Goal: Obtain resource: Download file/media

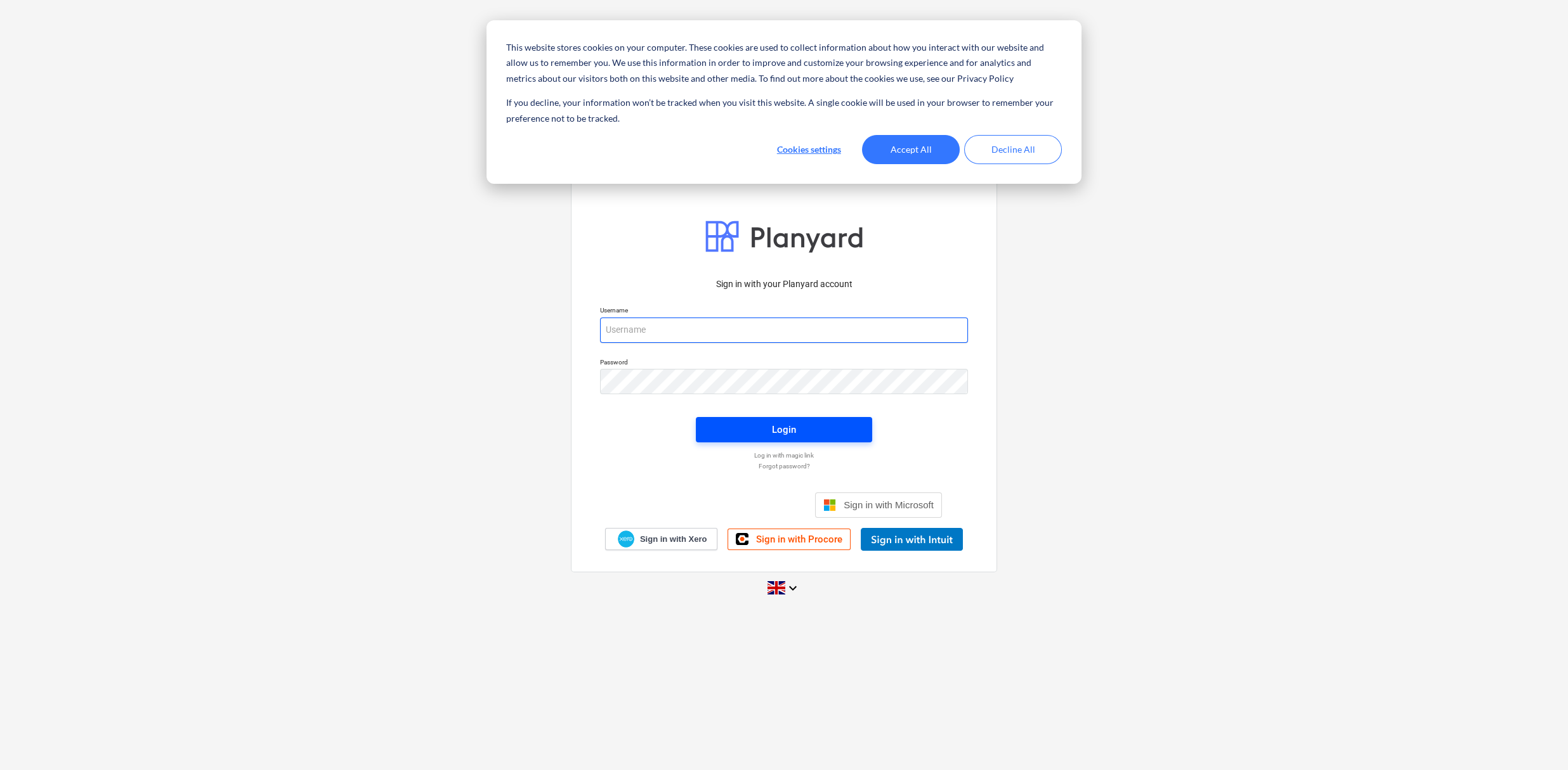
type input "[PERSON_NAME][EMAIL_ADDRESS][DOMAIN_NAME]"
click at [780, 423] on div "Login" at bounding box center [784, 430] width 24 height 16
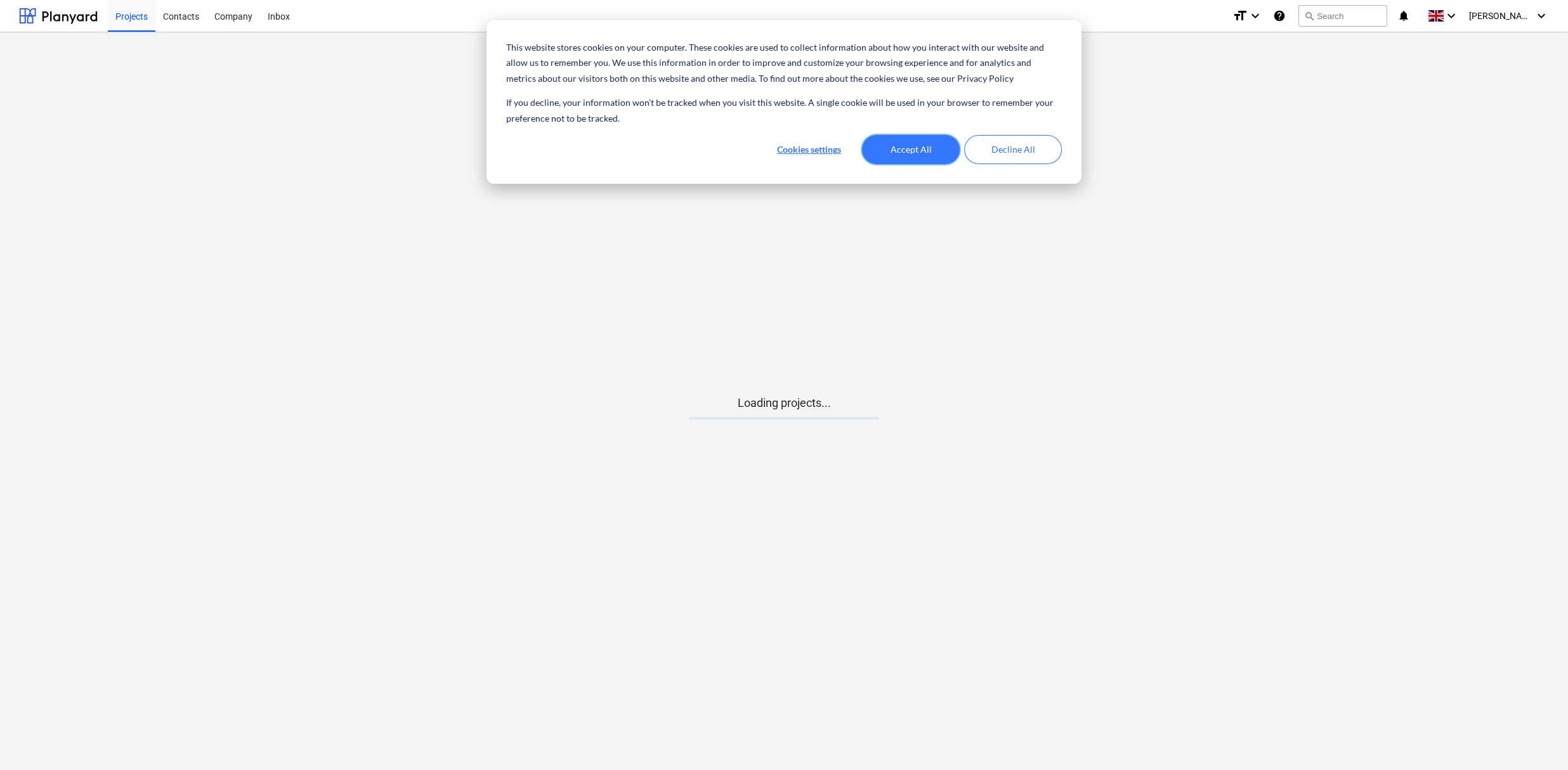
click at [920, 146] on button "Accept All" at bounding box center [911, 150] width 98 height 29
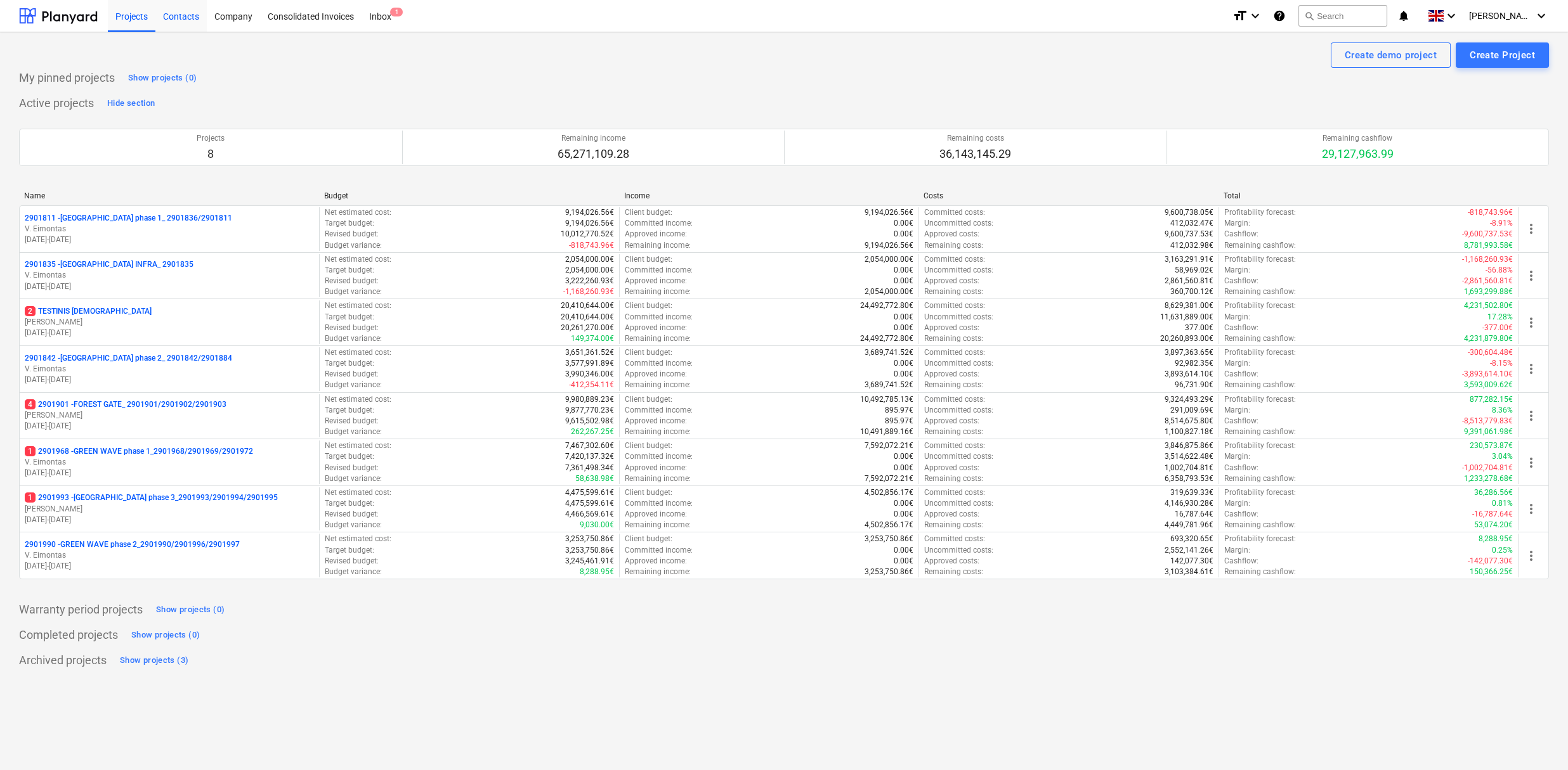
click at [175, 13] on div "Contacts" at bounding box center [181, 15] width 52 height 33
click at [226, 11] on div "Company" at bounding box center [233, 15] width 53 height 33
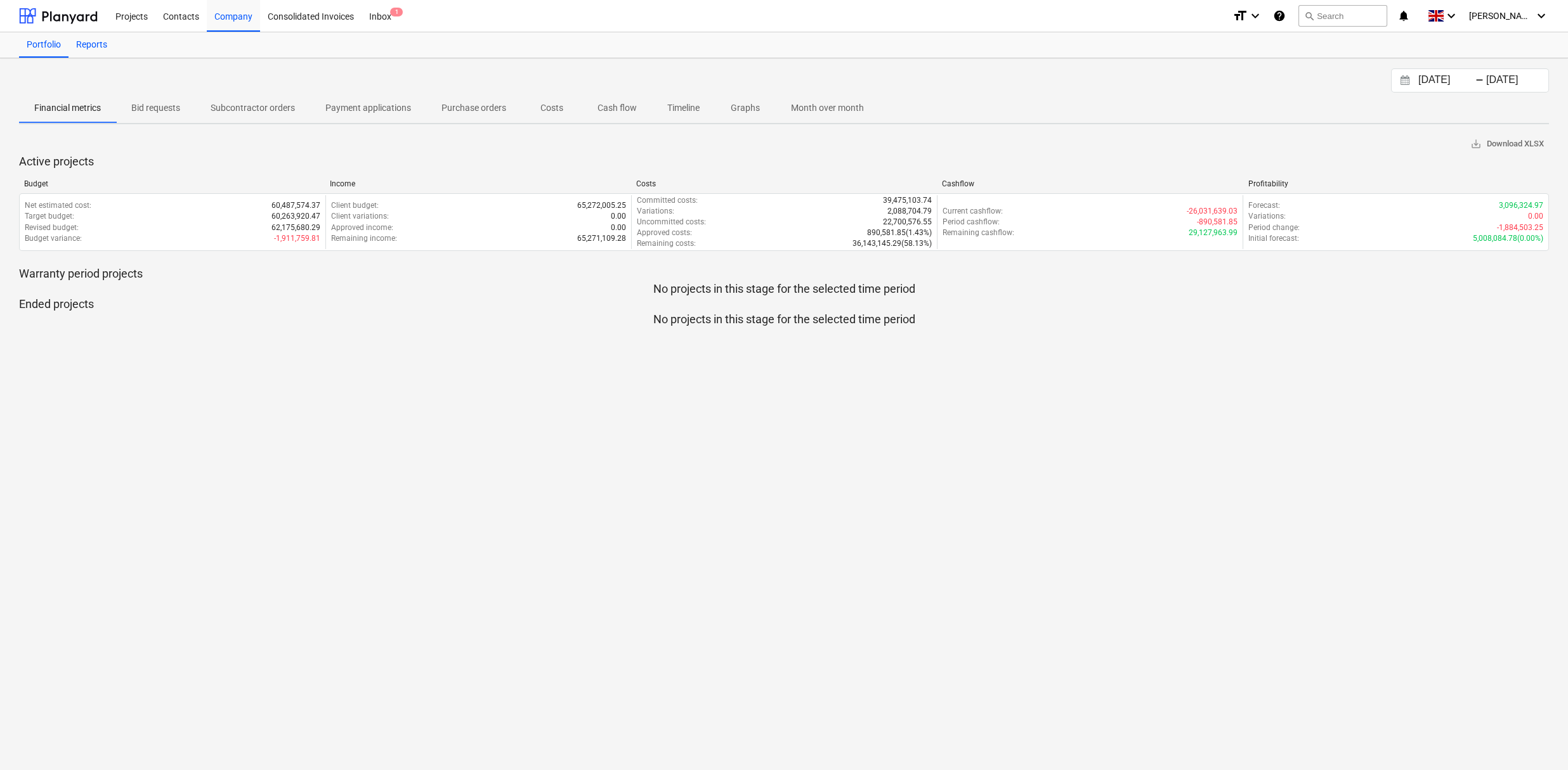
click at [95, 41] on div "Reports" at bounding box center [92, 46] width 46 height 26
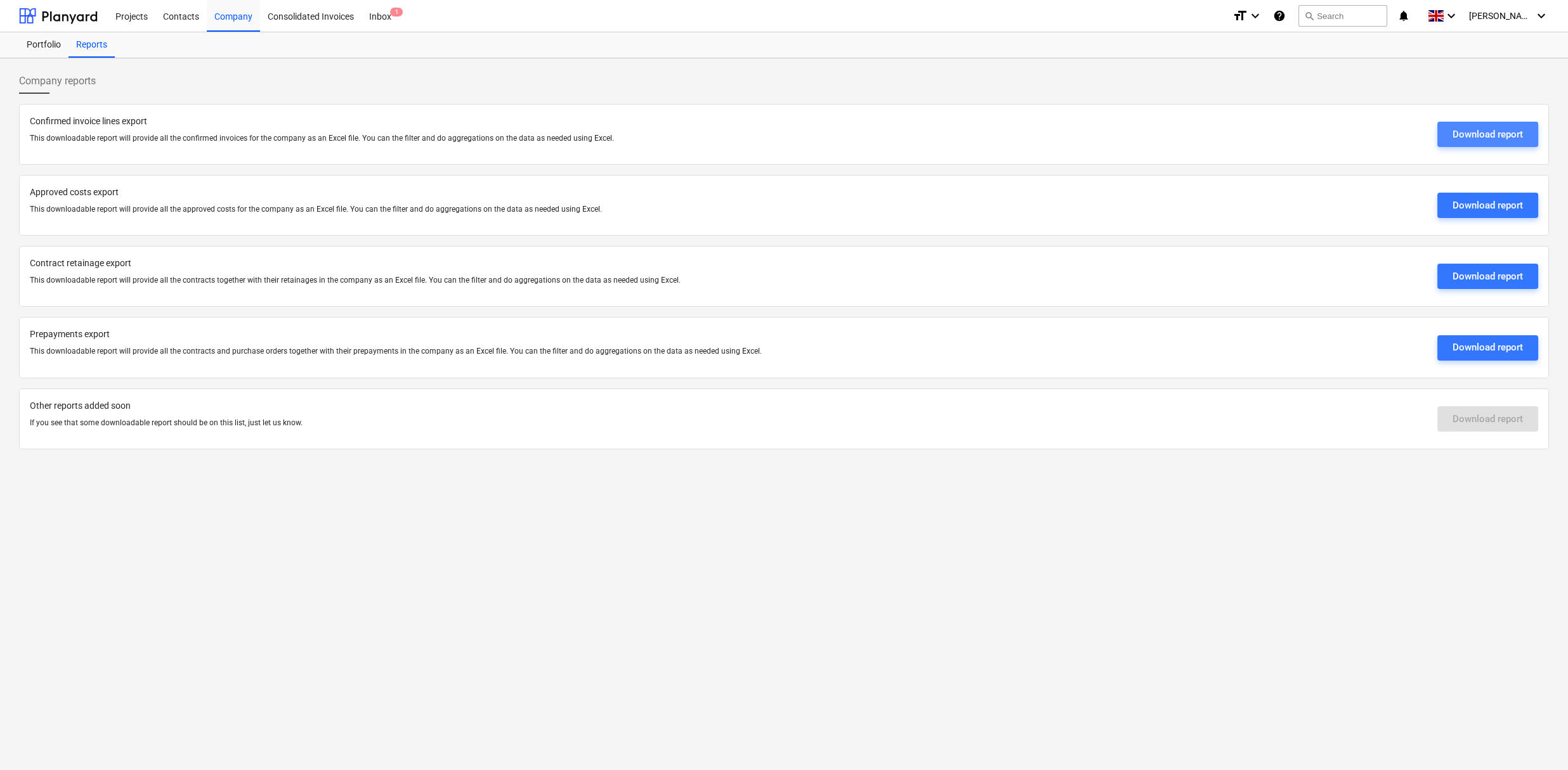
click at [1478, 133] on div "Download report" at bounding box center [1487, 134] width 70 height 16
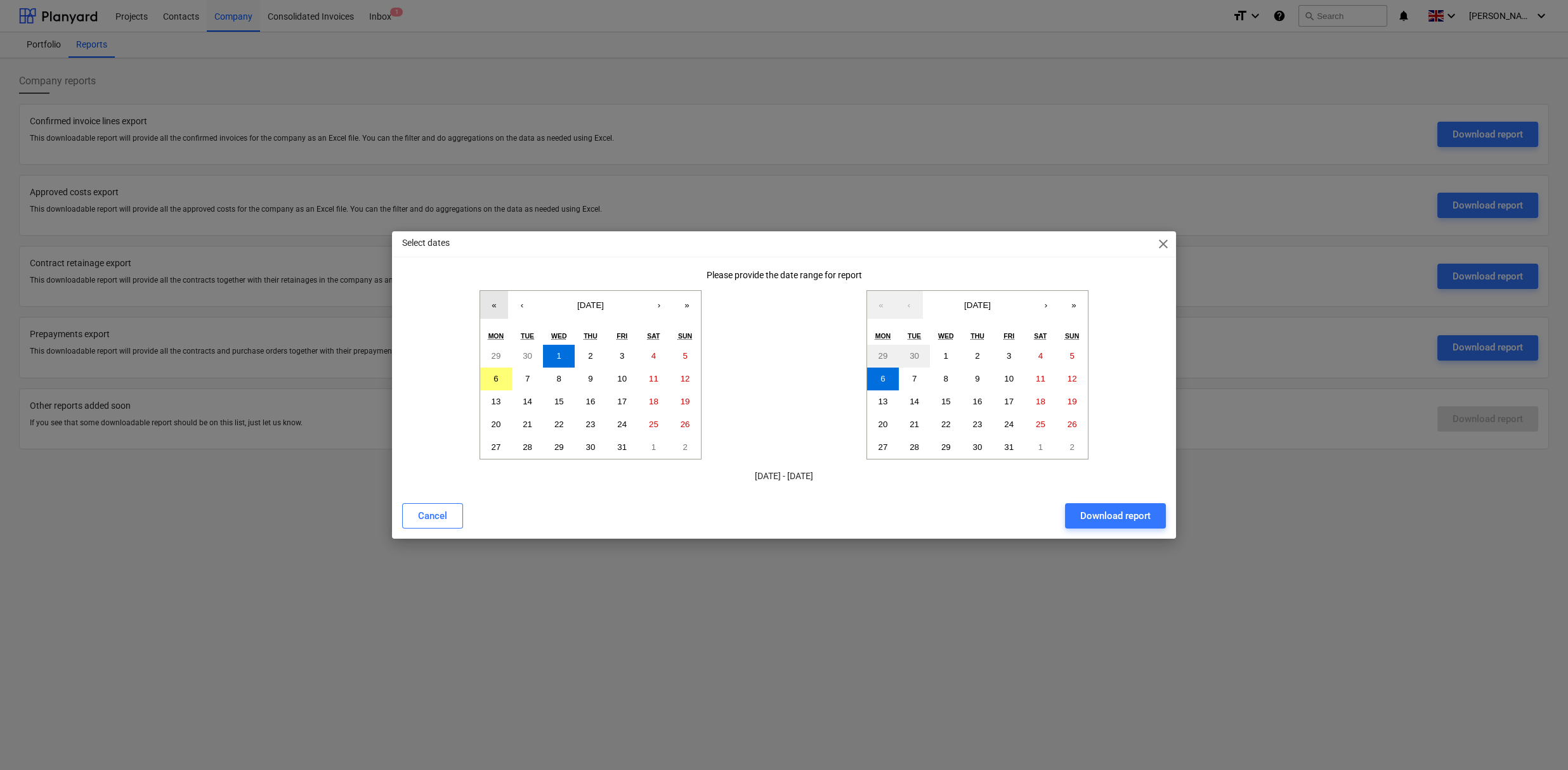
click at [493, 309] on button "«" at bounding box center [493, 305] width 28 height 28
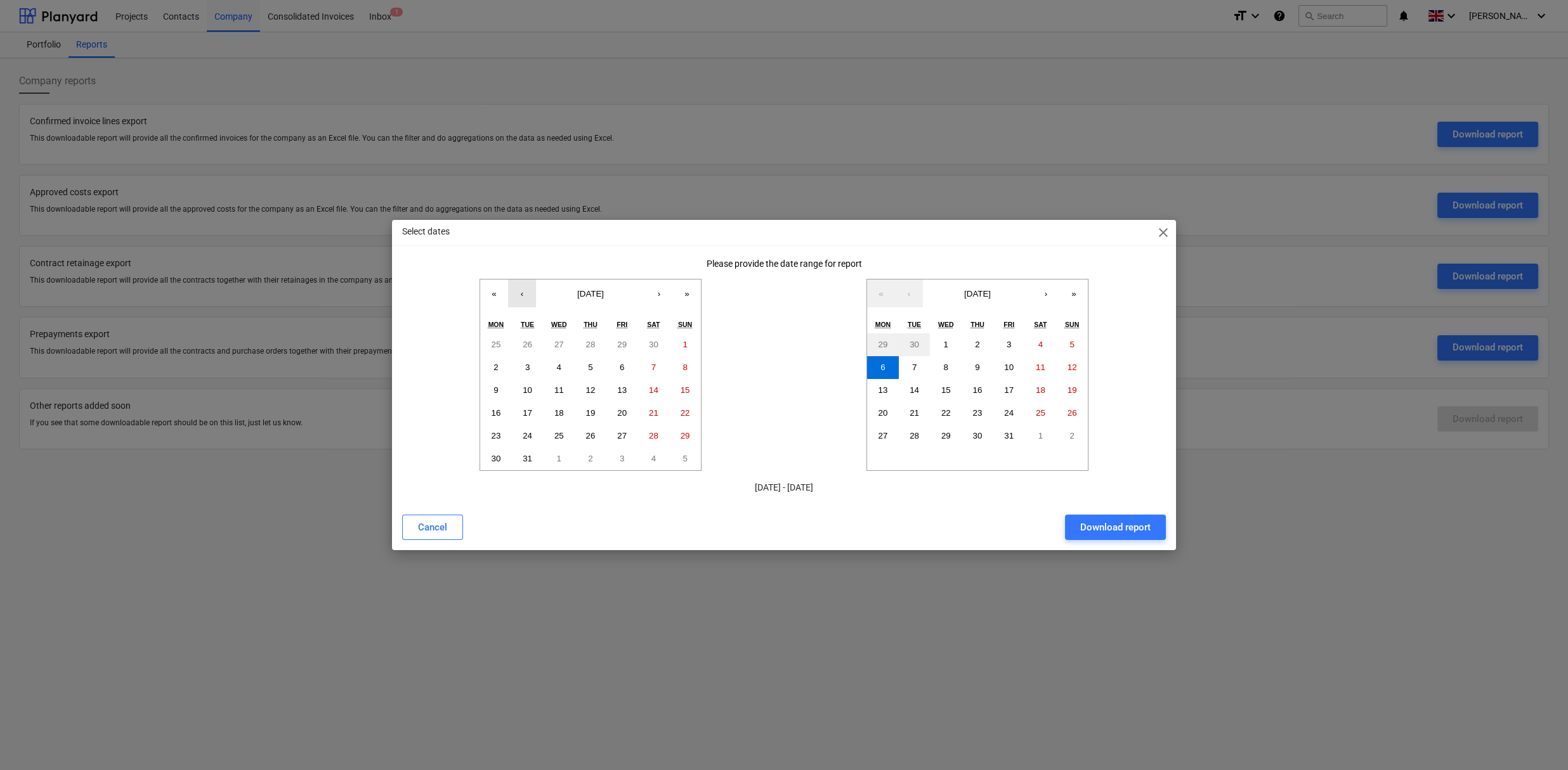
click at [521, 294] on button "‹" at bounding box center [522, 293] width 28 height 28
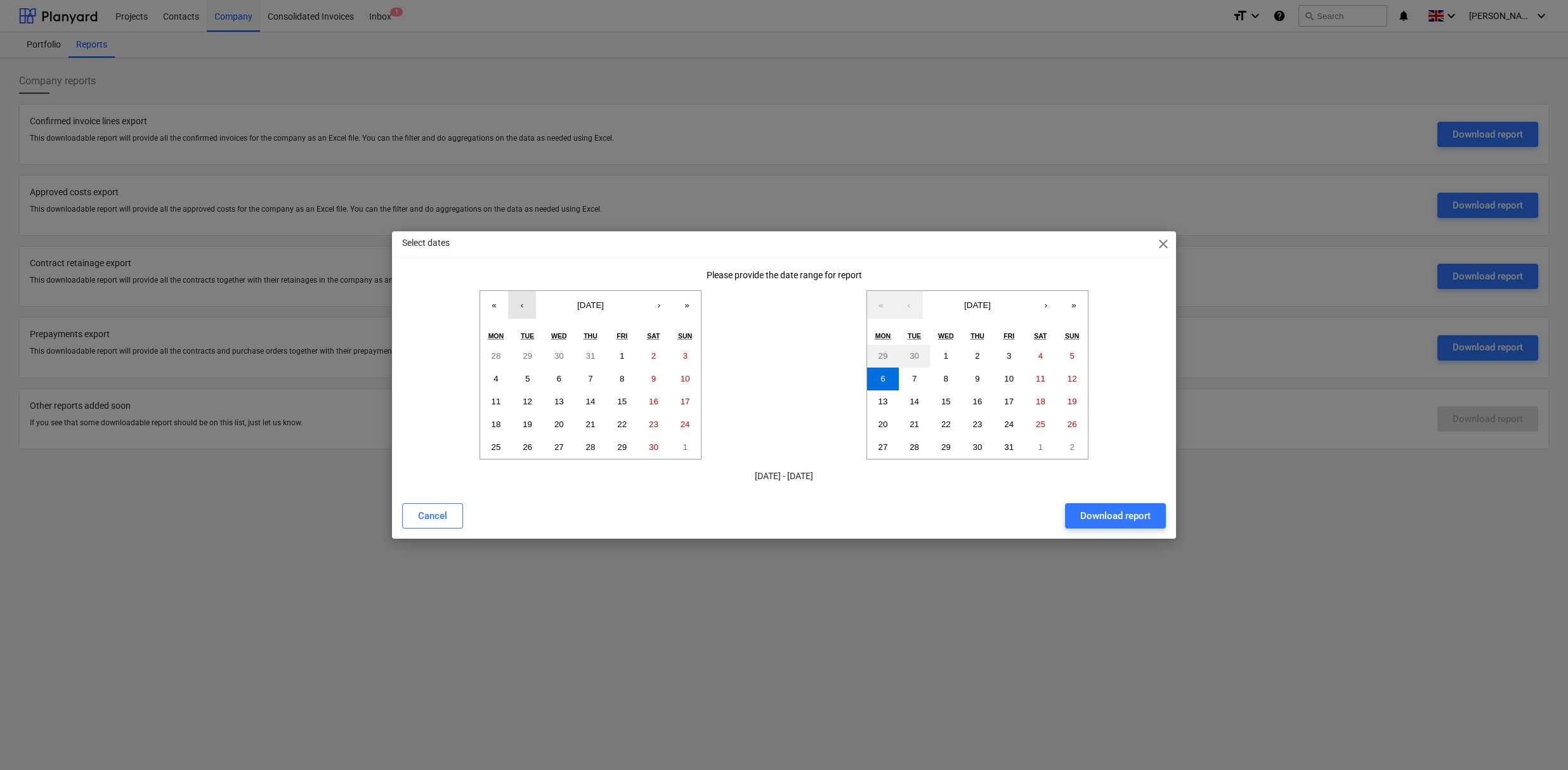
click at [526, 299] on button "‹" at bounding box center [522, 305] width 28 height 28
click at [494, 373] on button "7" at bounding box center [495, 379] width 32 height 23
drag, startPoint x: 1112, startPoint y: 511, endPoint x: 1118, endPoint y: 511, distance: 6.0
click at [1117, 511] on div "Download report" at bounding box center [1115, 516] width 70 height 16
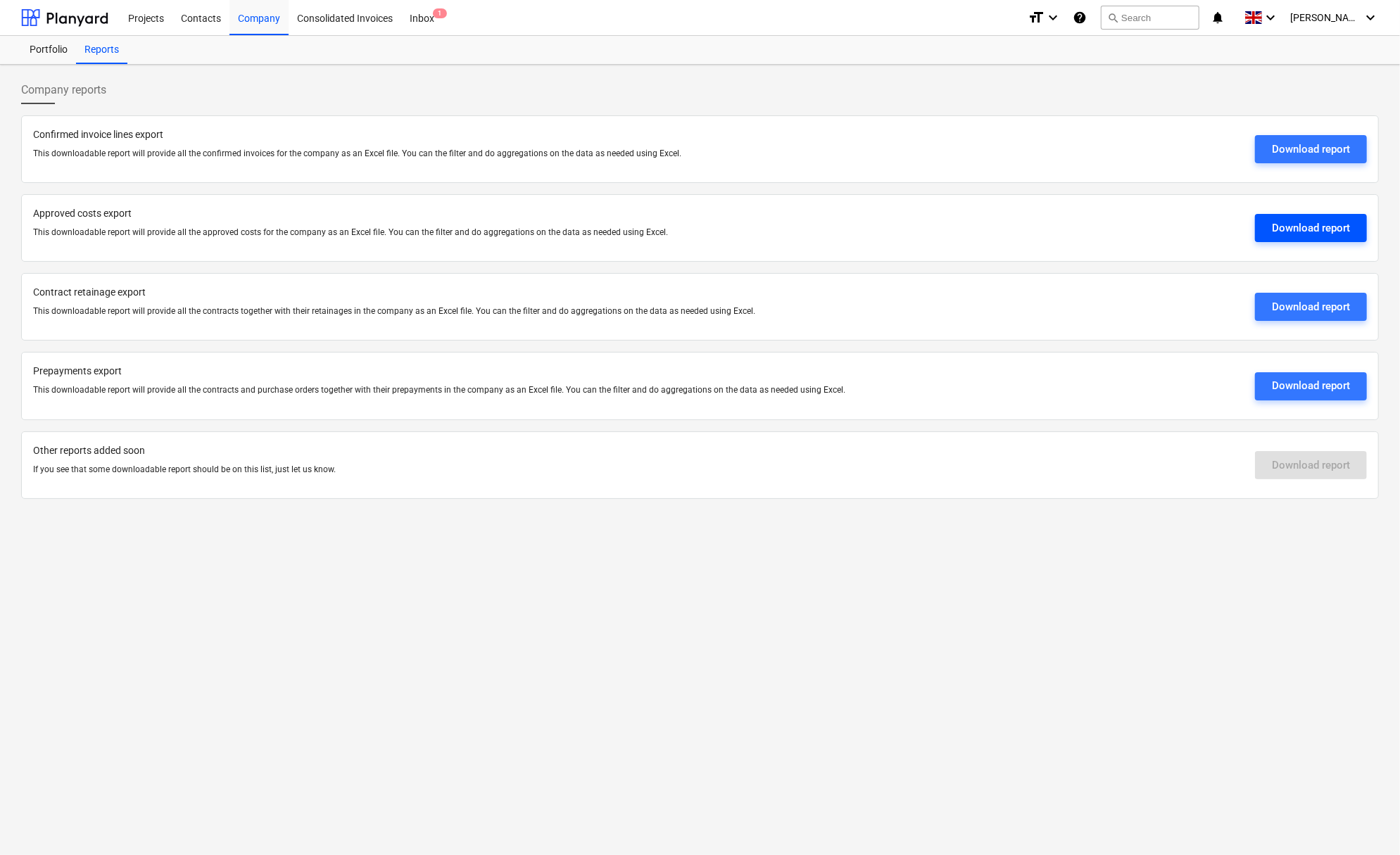
click at [1338, 237] on div "Download report" at bounding box center [1311, 227] width 78 height 18
